Goal: Contribute content: Contribute content

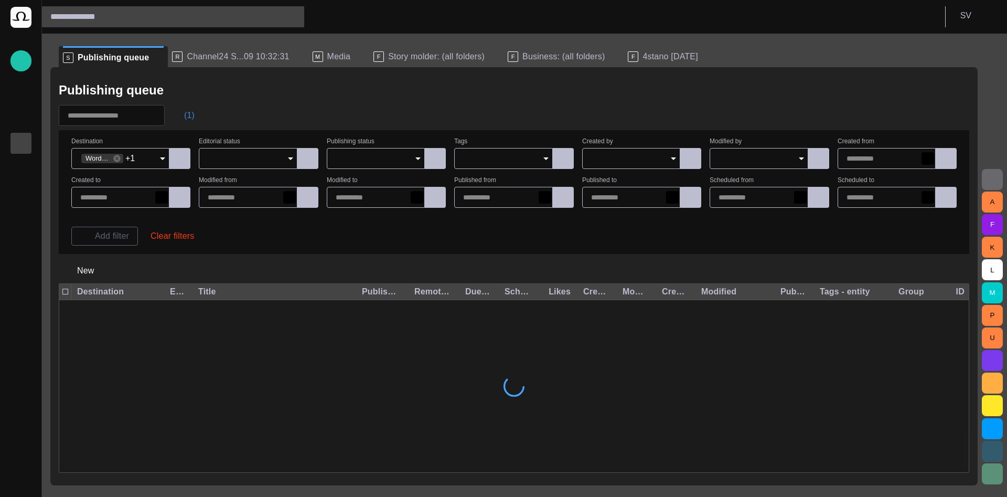
click at [184, 113] on span "button" at bounding box center [179, 115] width 10 height 10
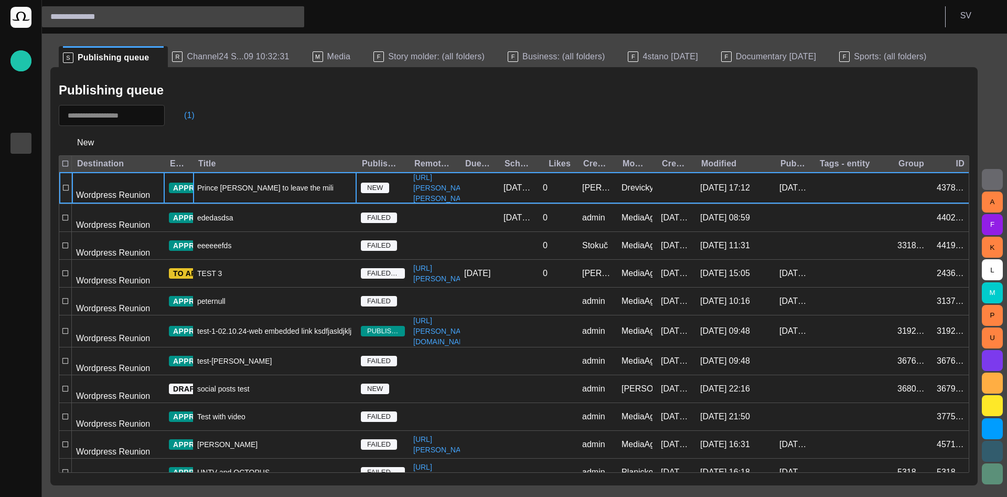
click at [261, 183] on div "Prince [PERSON_NAME] to leave the military" at bounding box center [275, 187] width 164 height 31
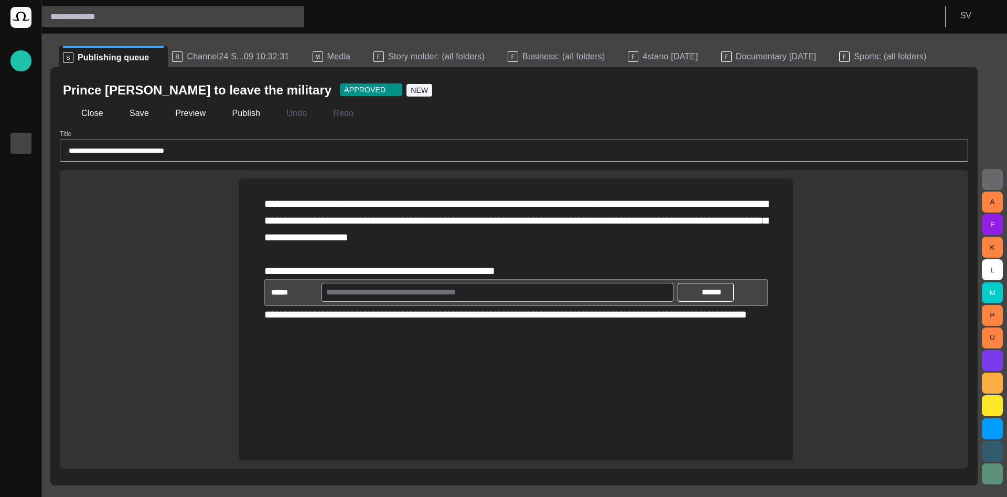
click at [213, 59] on span "Channel24 S...09 10:32:31" at bounding box center [238, 56] width 102 height 10
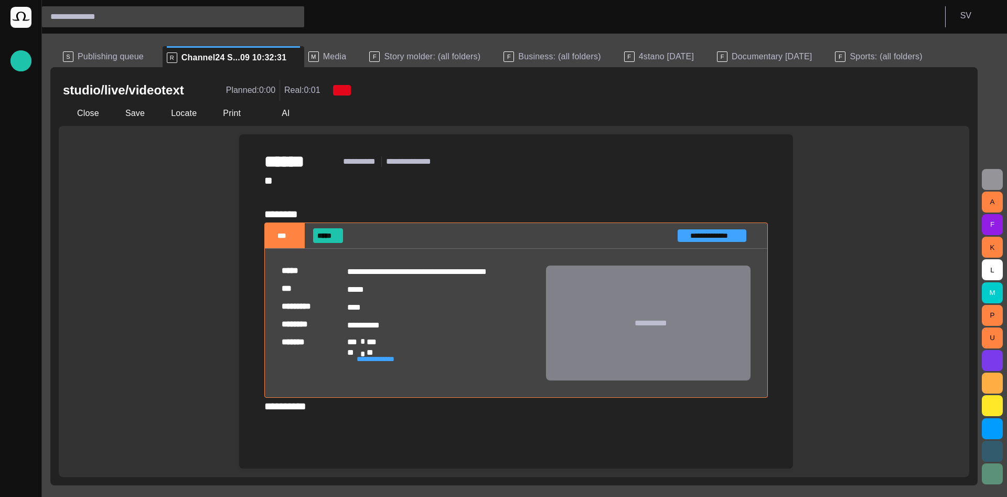
click at [1000, 171] on button "button" at bounding box center [992, 179] width 21 height 21
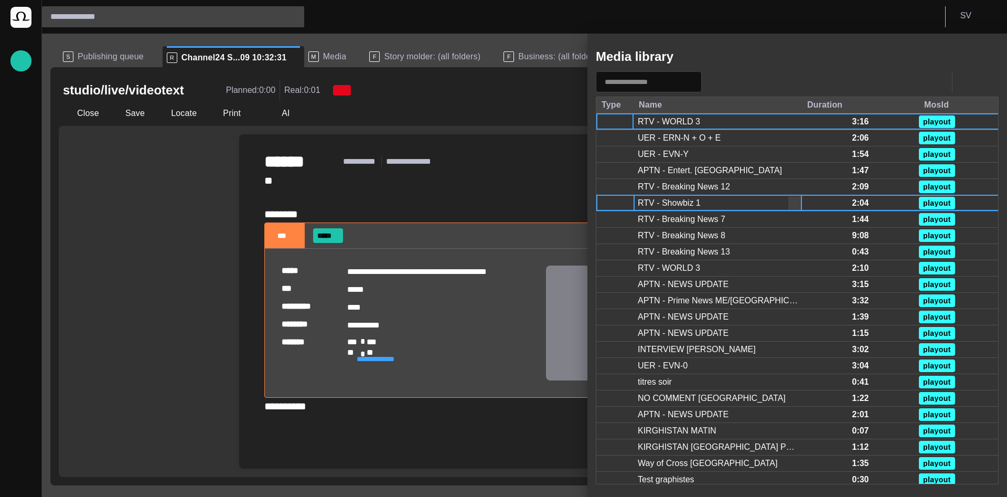
click at [666, 198] on div "RTV - Showbiz 1" at bounding box center [669, 203] width 63 height 12
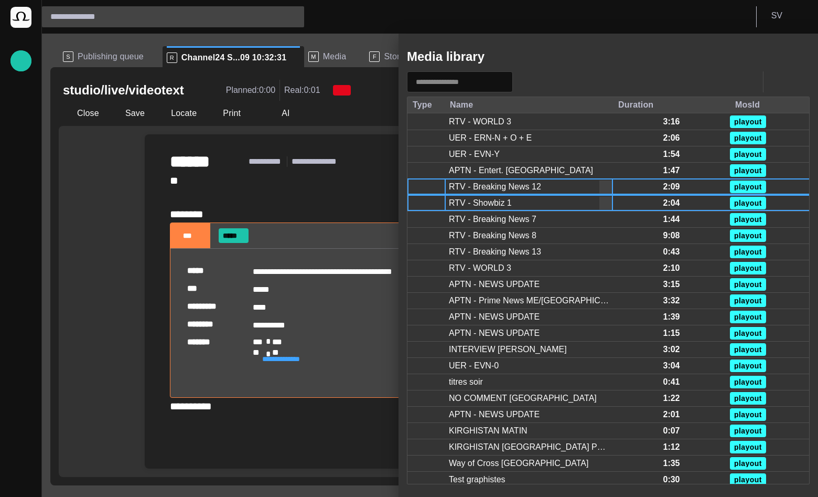
click at [520, 186] on div "RTV - Breaking News 12" at bounding box center [495, 187] width 92 height 12
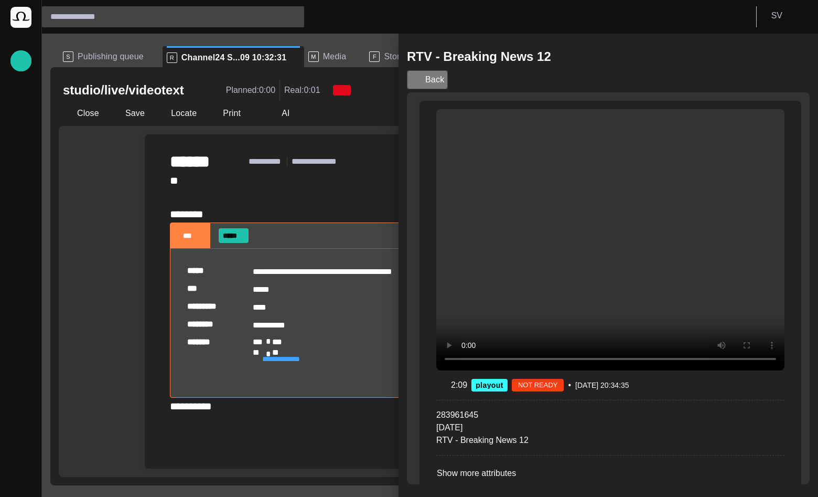
click at [423, 78] on button "Back" at bounding box center [427, 79] width 41 height 19
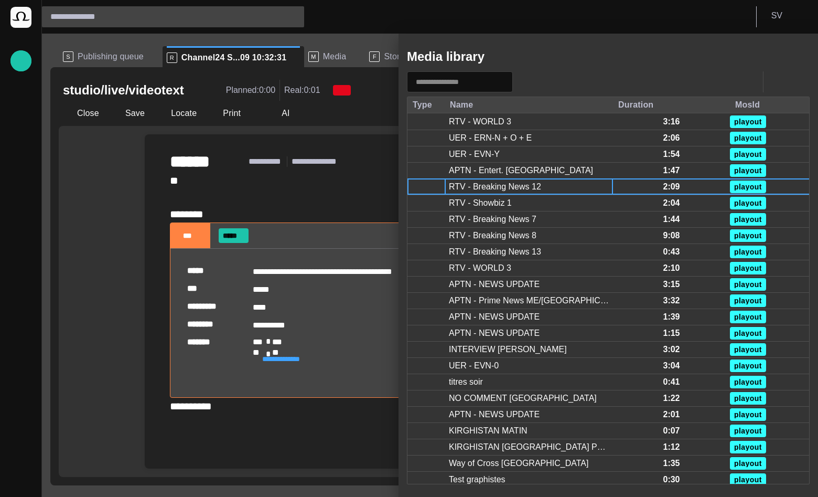
click at [795, 56] on span "button" at bounding box center [794, 56] width 13 height 13
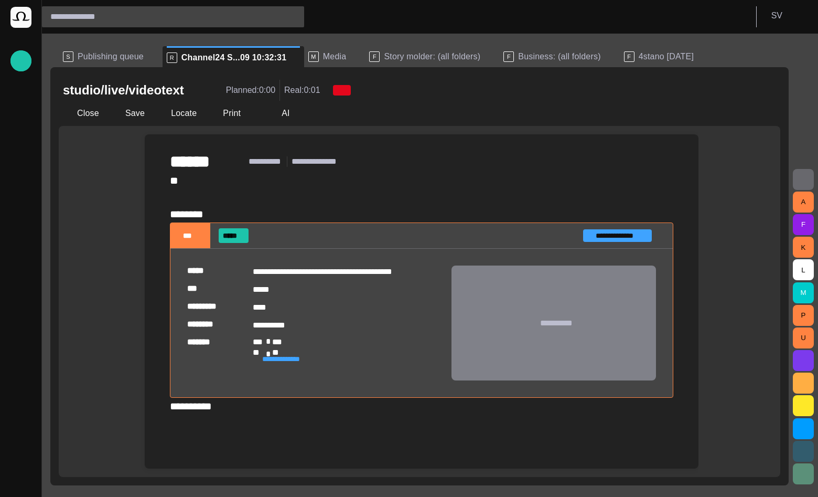
click at [472, 190] on div "**********" at bounding box center [421, 293] width 503 height 242
click at [93, 110] on button "Close" at bounding box center [81, 113] width 44 height 19
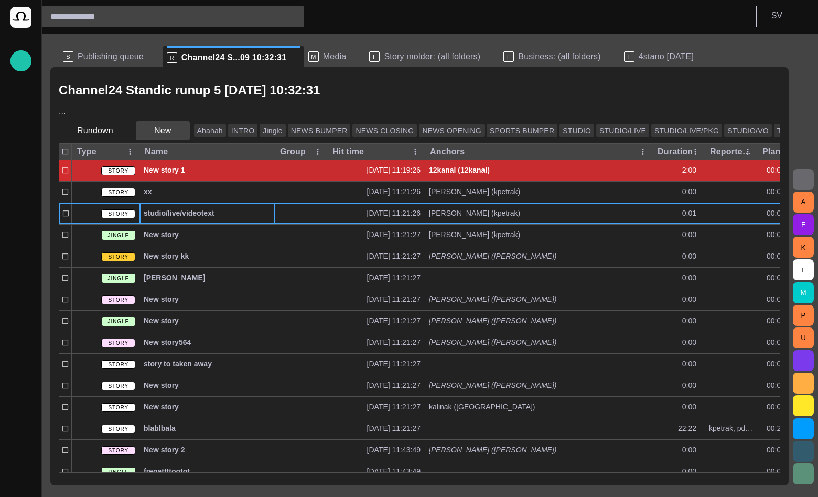
click at [163, 127] on button "New" at bounding box center [163, 130] width 54 height 19
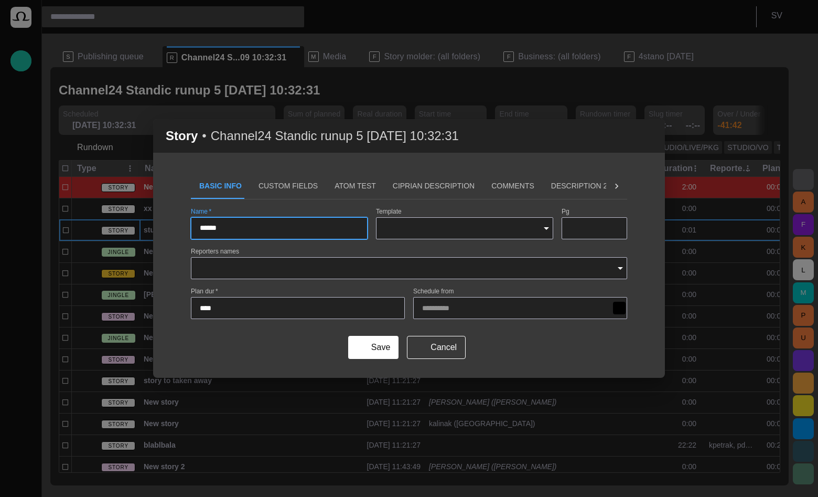
type input "******"
click at [368, 317] on div "****" at bounding box center [298, 308] width 214 height 22
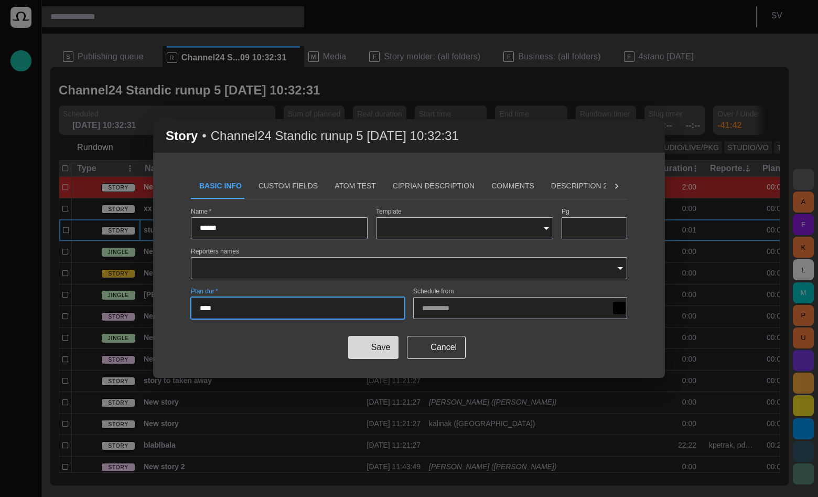
click at [366, 346] on button "Save" at bounding box center [373, 347] width 50 height 23
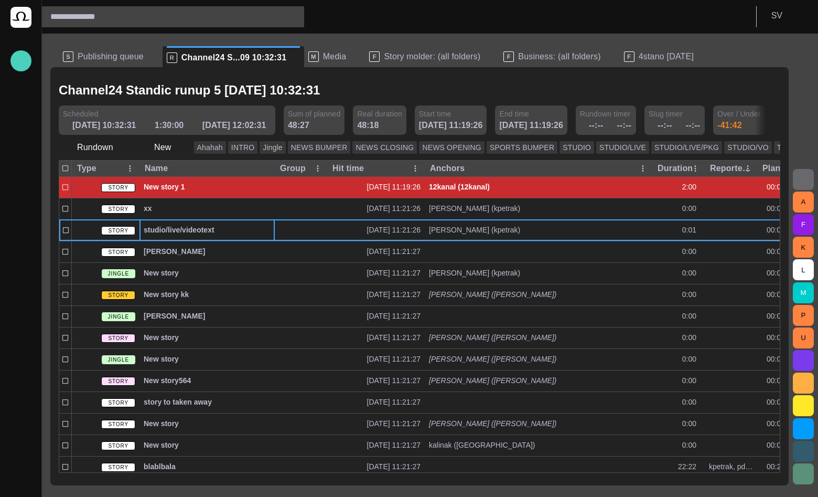
click at [22, 59] on span "button" at bounding box center [21, 61] width 13 height 14
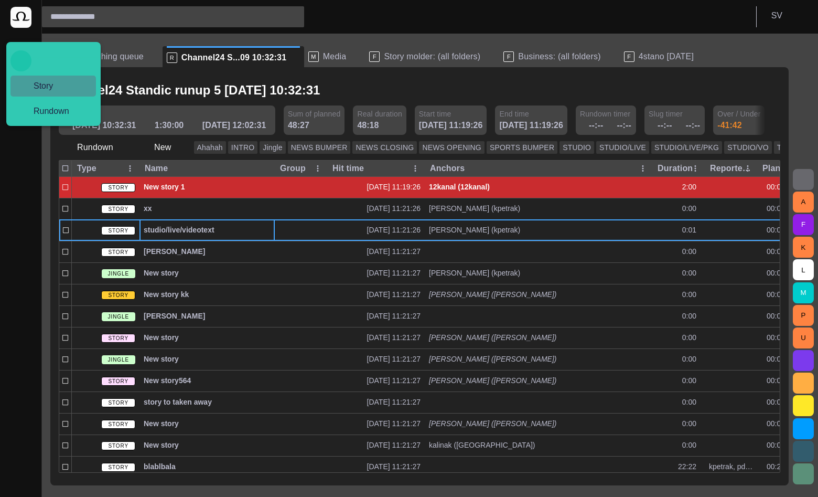
click at [33, 81] on span "Story" at bounding box center [57, 86] width 64 height 13
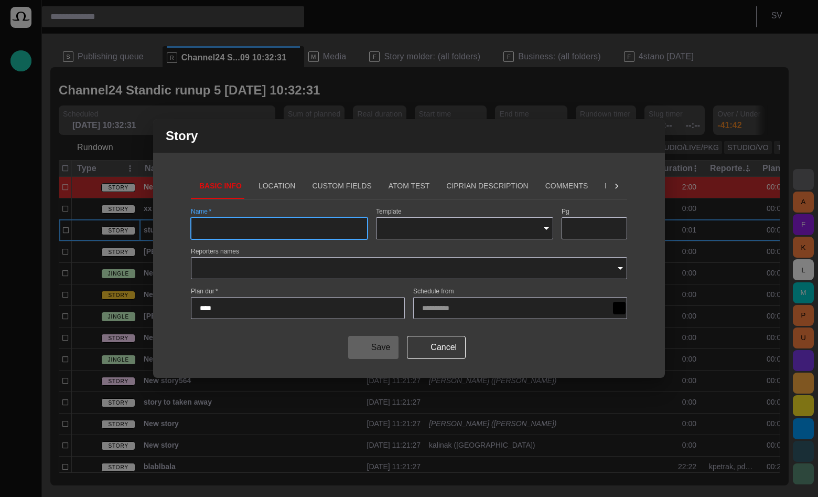
click at [258, 184] on button "Location" at bounding box center [277, 186] width 54 height 25
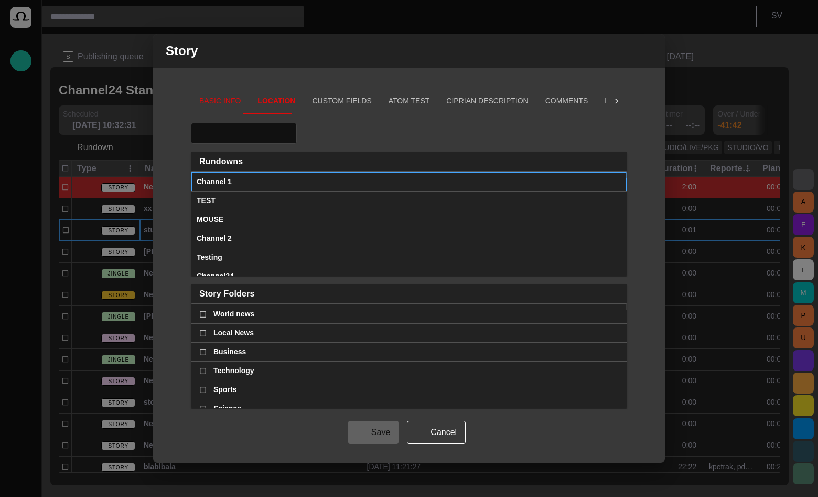
click at [326, 180] on div "Channel 1" at bounding box center [409, 182] width 425 height 18
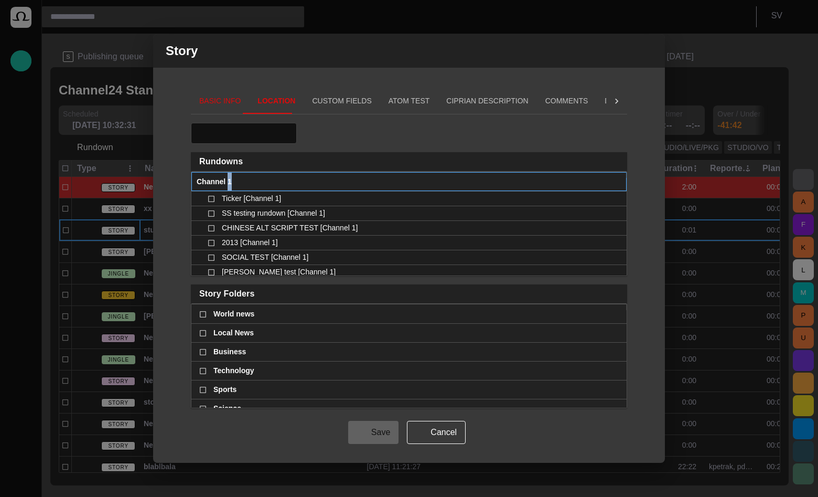
click at [325, 180] on div "Channel 1" at bounding box center [409, 182] width 425 height 18
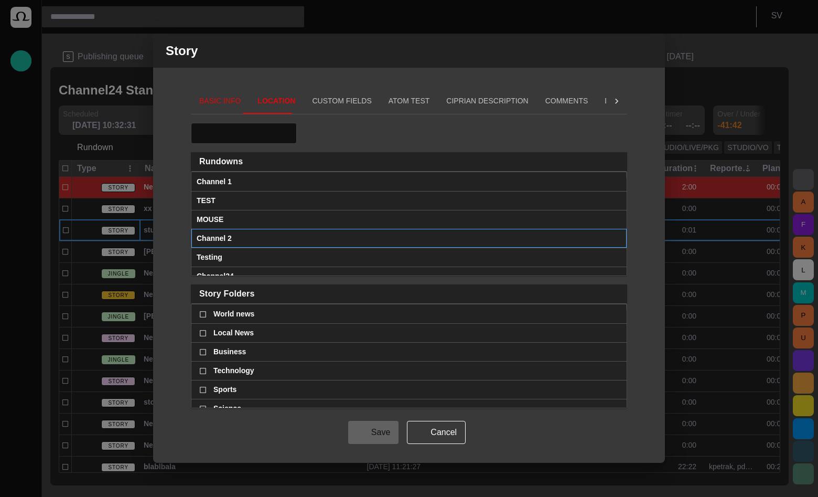
click at [251, 236] on div "Channel 2" at bounding box center [409, 238] width 425 height 18
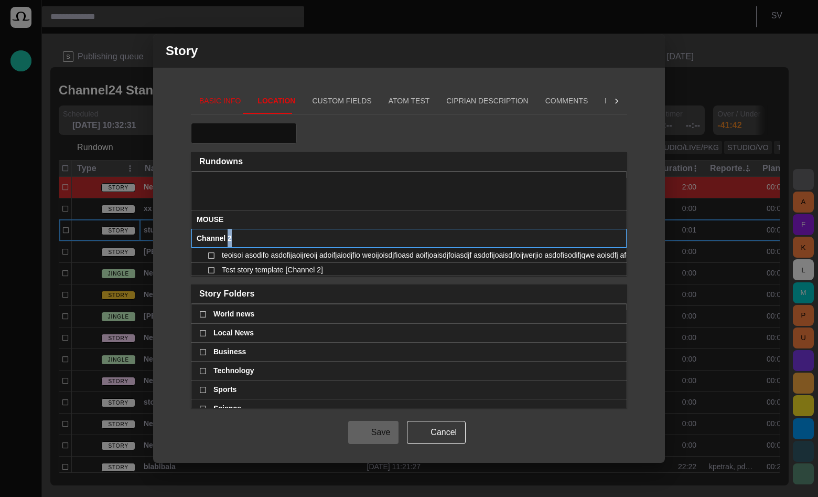
scroll to position [57, 0]
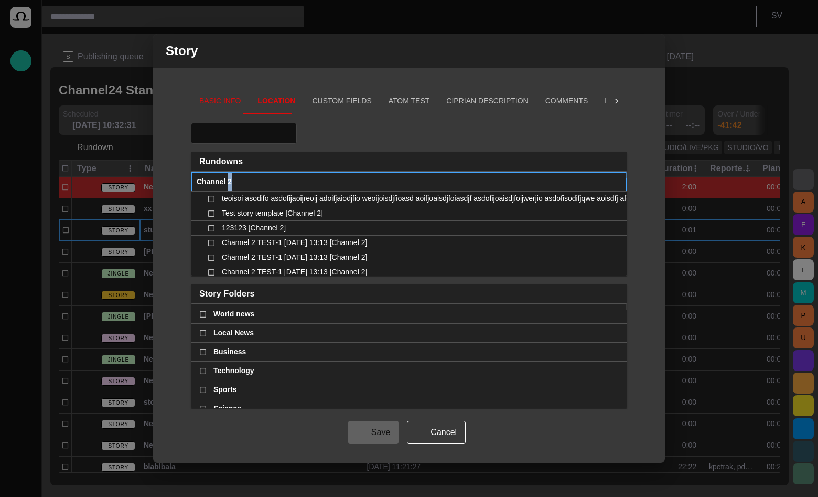
click at [313, 173] on div "Channel 2" at bounding box center [409, 182] width 425 height 18
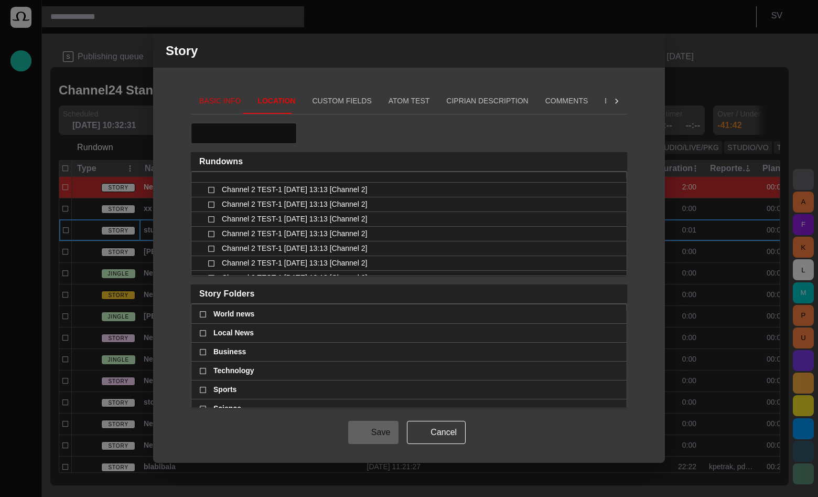
scroll to position [340, 0]
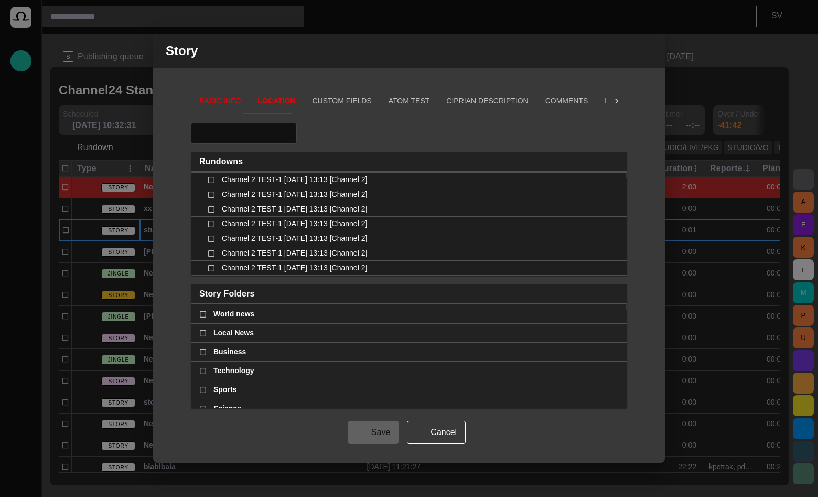
click at [262, 139] on div at bounding box center [244, 133] width 106 height 21
type input "*******"
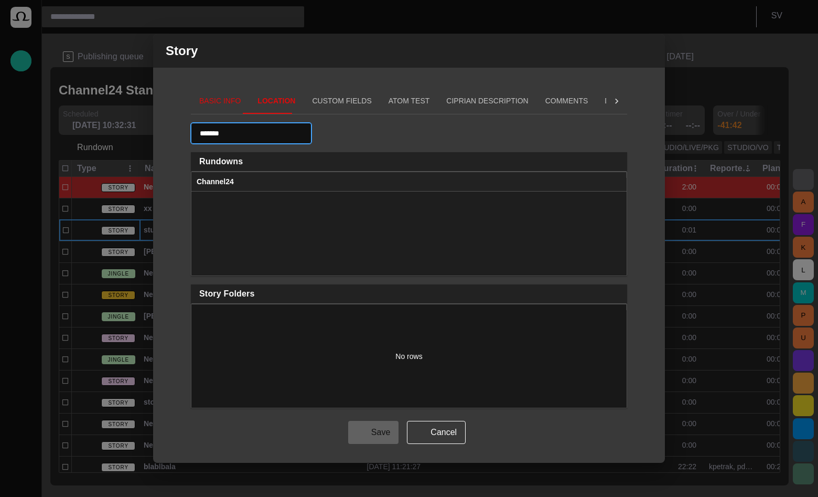
scroll to position [0, 0]
click at [329, 167] on button "Rundowns" at bounding box center [409, 161] width 436 height 19
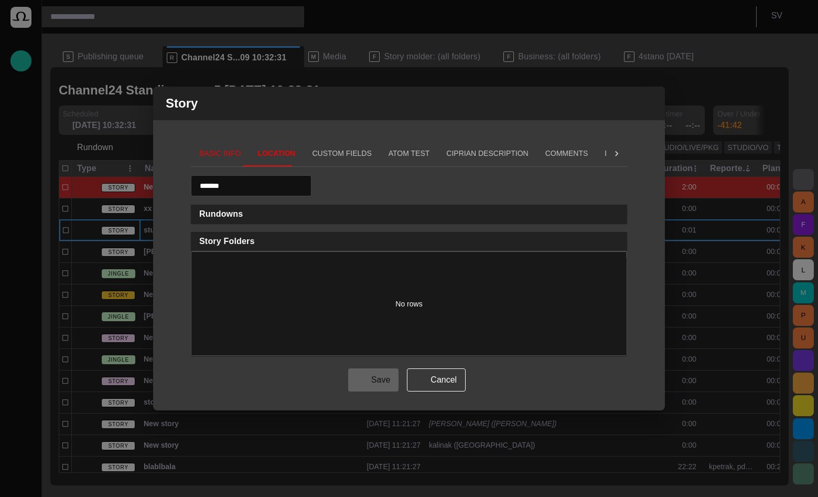
click at [320, 219] on button "Rundowns" at bounding box center [409, 213] width 436 height 19
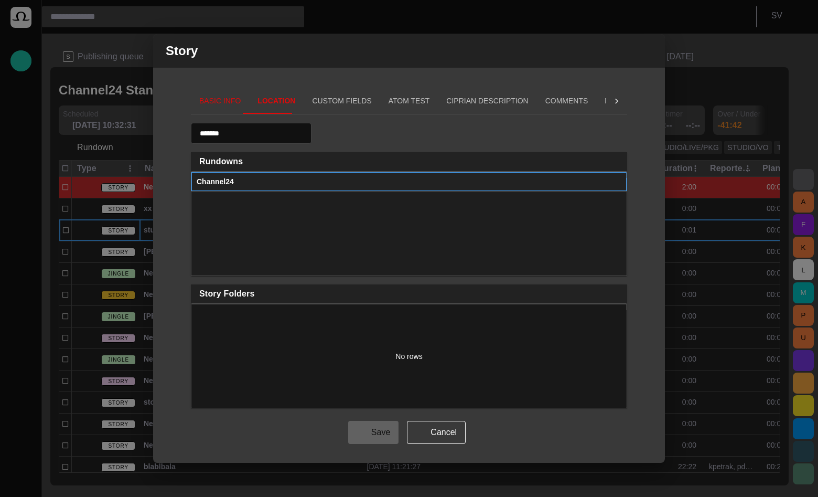
click at [317, 177] on div "Channel24" at bounding box center [409, 182] width 425 height 18
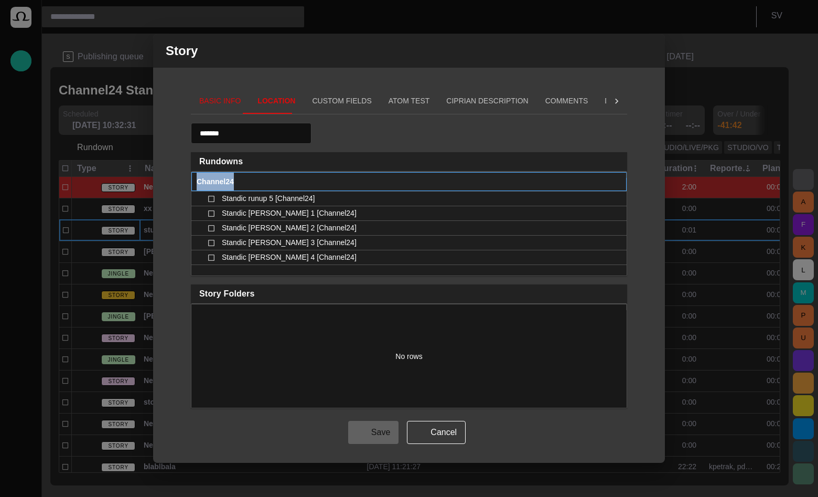
click at [351, 182] on div "Channel24" at bounding box center [409, 182] width 425 height 18
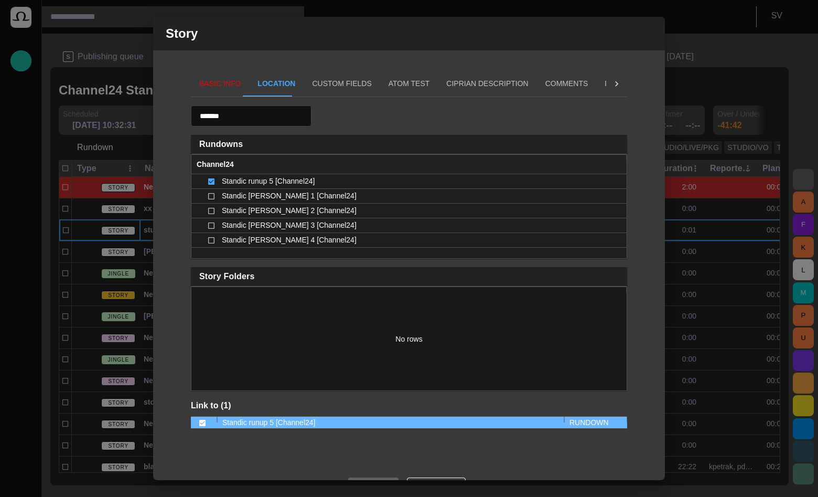
click at [207, 82] on button "Basic Info" at bounding box center [220, 83] width 58 height 25
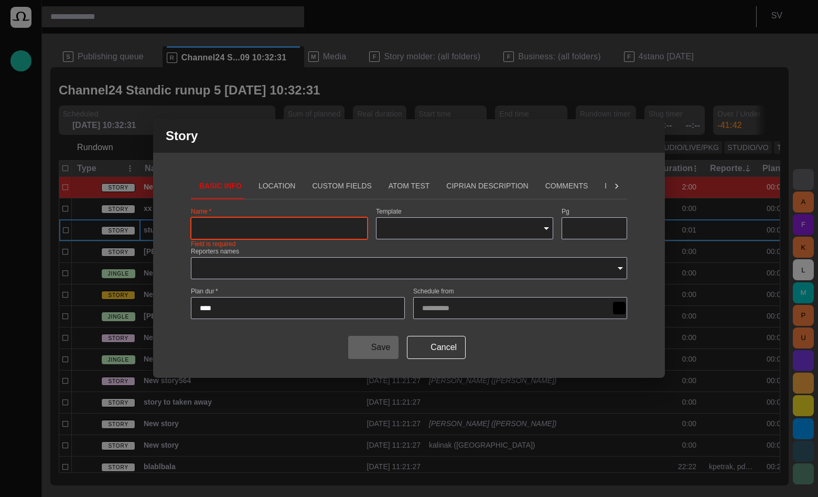
click at [239, 232] on input "Name   *" at bounding box center [279, 228] width 159 height 10
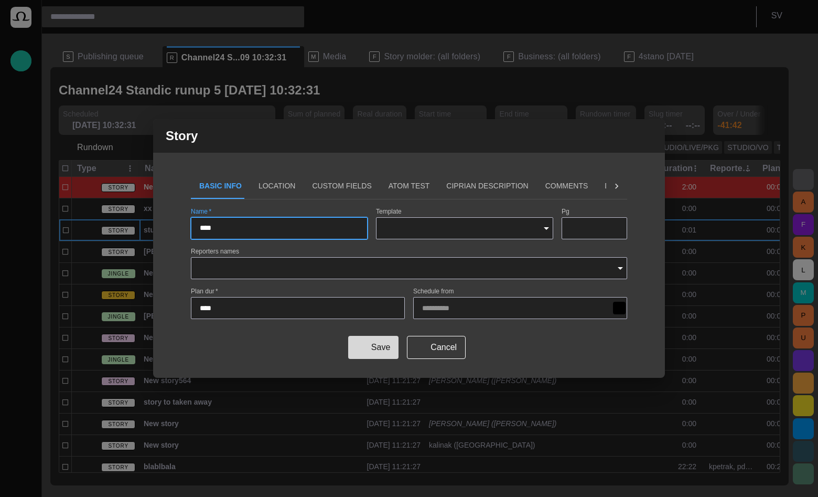
type input "****"
click at [385, 349] on button "Save" at bounding box center [373, 347] width 50 height 23
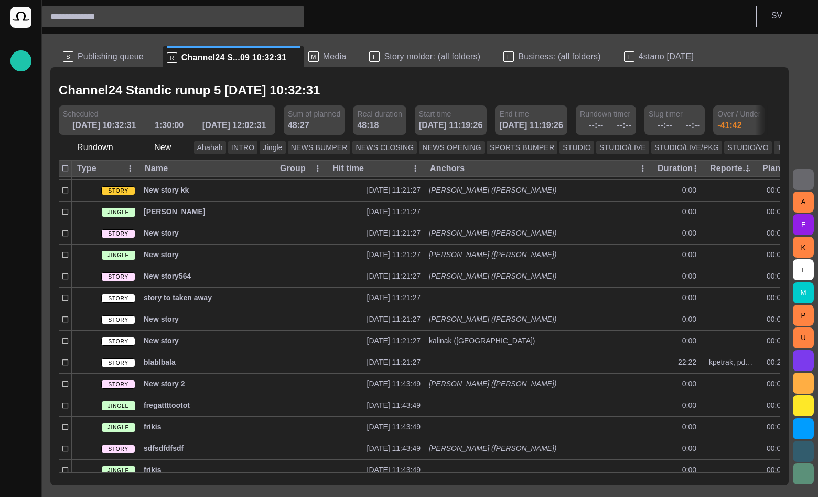
scroll to position [99, 0]
